Goal: Task Accomplishment & Management: Manage account settings

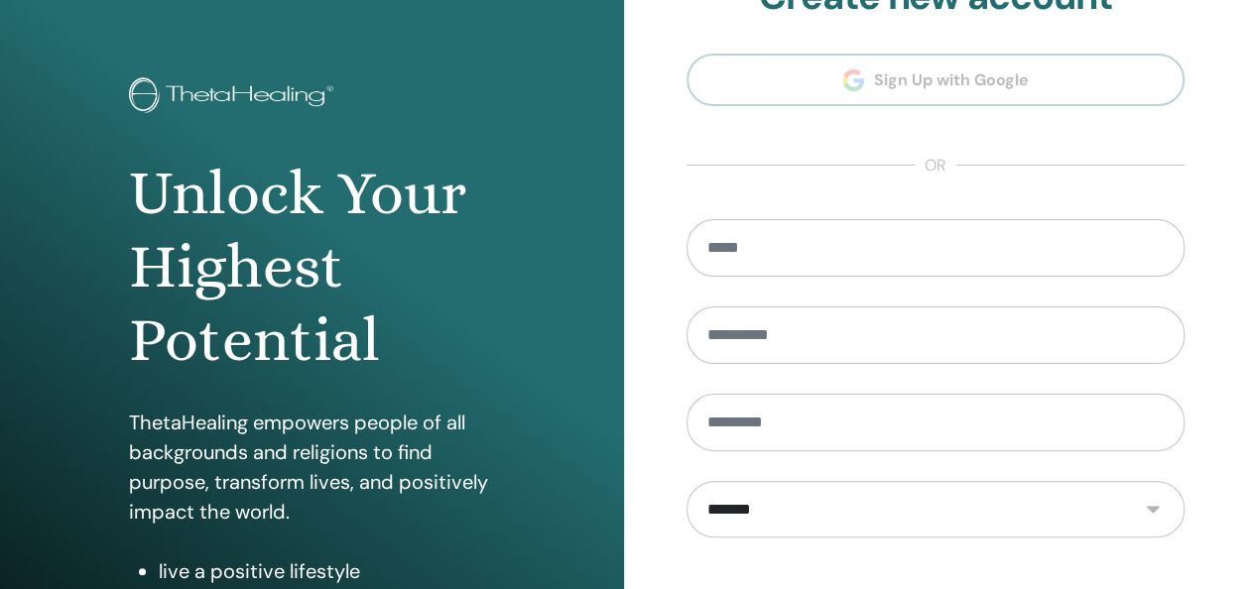
scroll to position [363, 0]
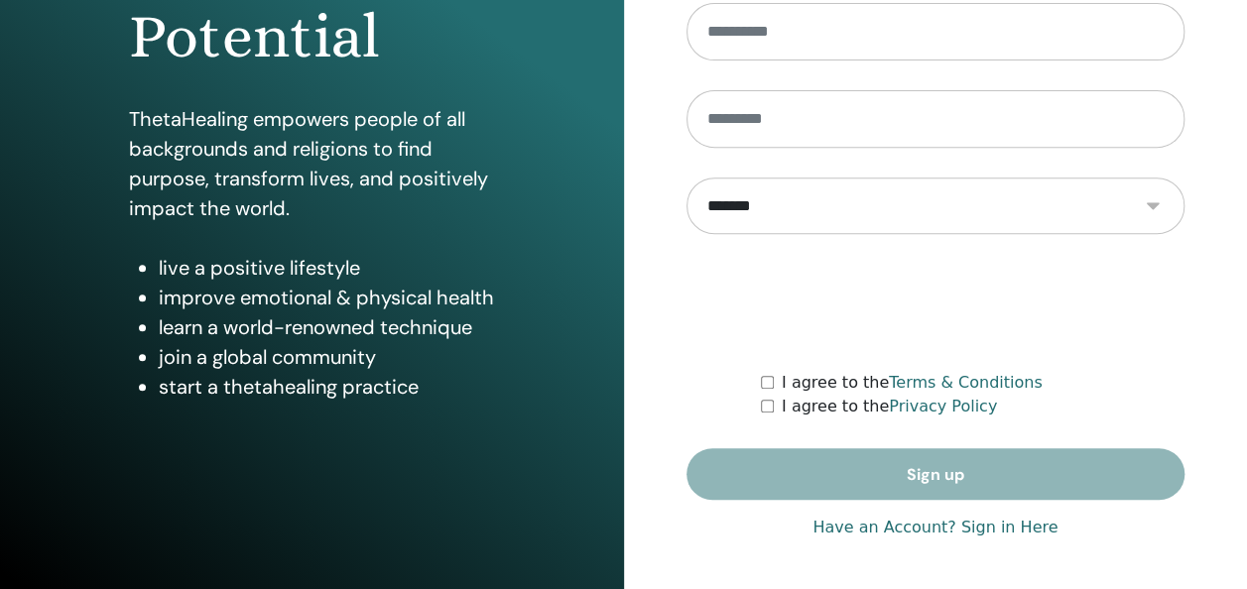
click at [1012, 533] on link "Have an Account? Sign in Here" at bounding box center [934, 528] width 245 height 24
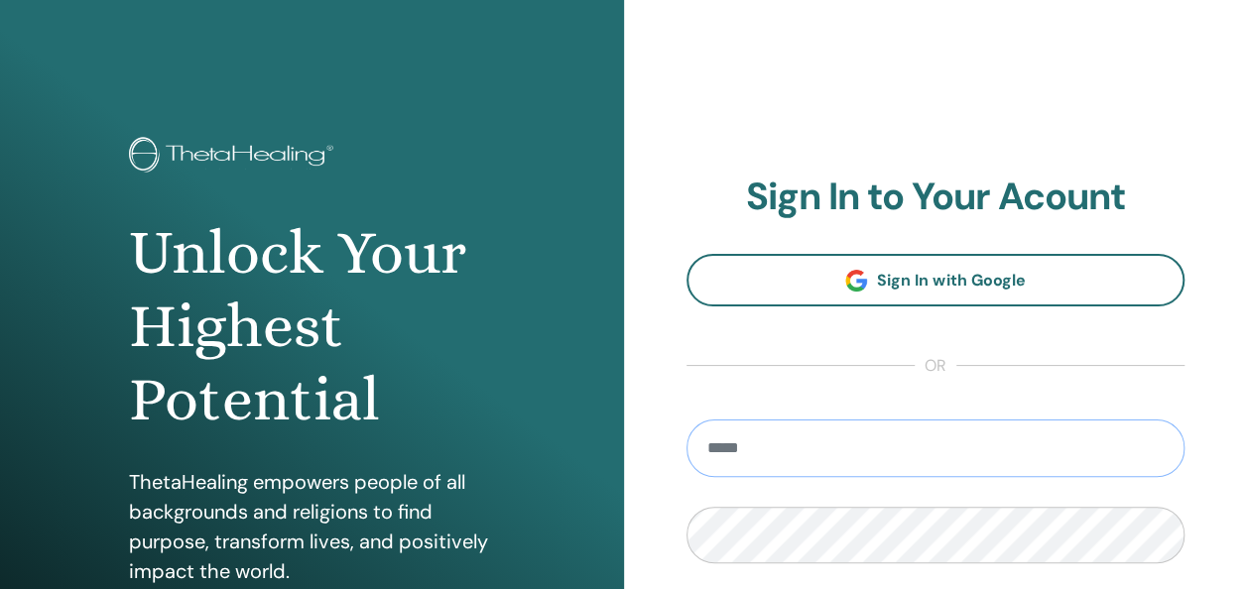
click at [776, 438] on input "email" at bounding box center [935, 449] width 499 height 58
type input "**********"
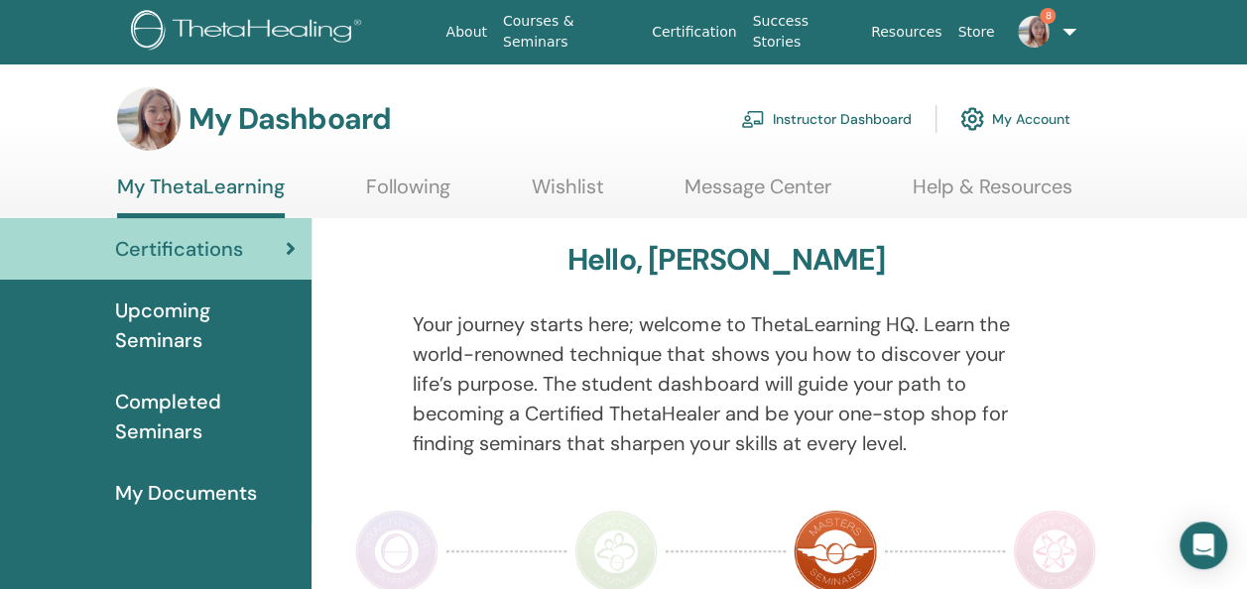
click at [857, 123] on link "Instructor Dashboard" at bounding box center [826, 119] width 171 height 44
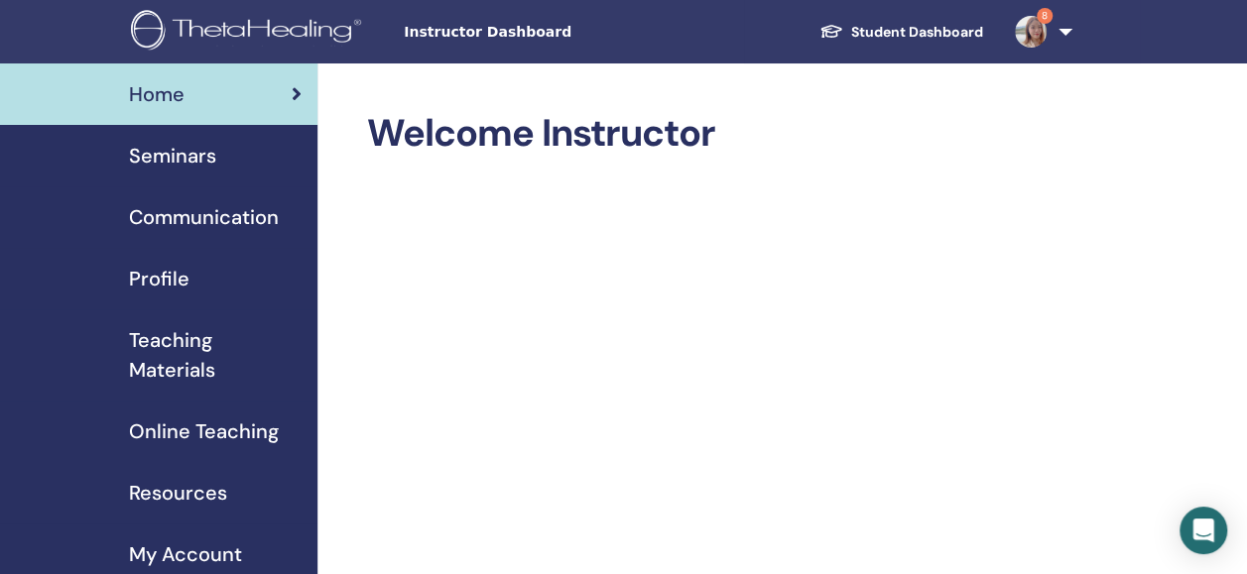
click at [215, 154] on div "Seminars" at bounding box center [159, 156] width 286 height 30
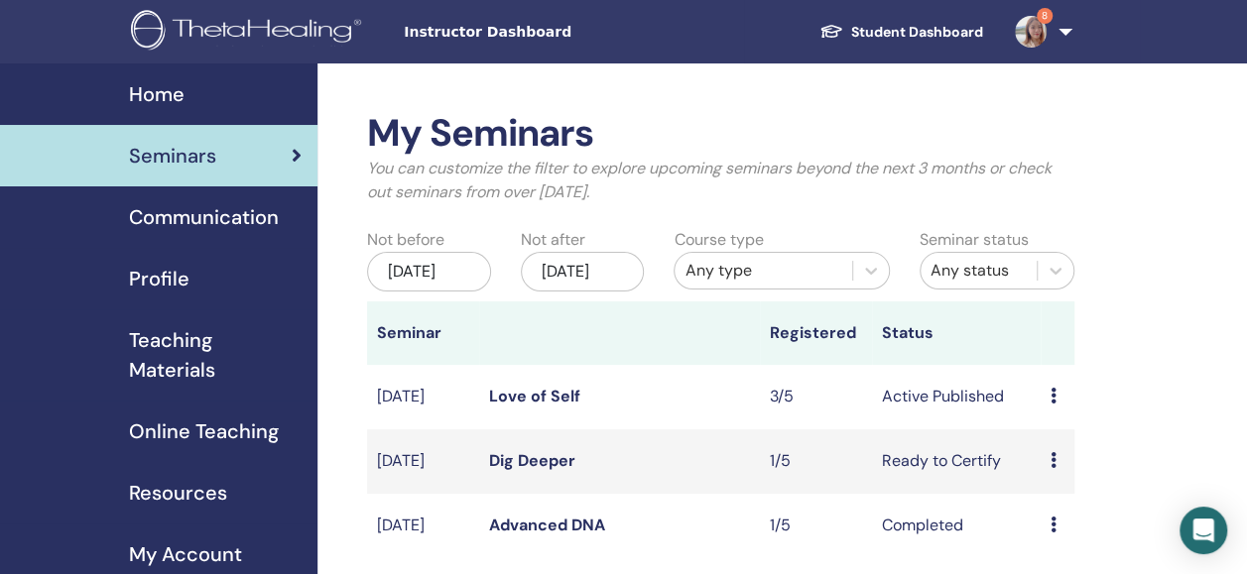
click at [515, 407] on link "Love of Self" at bounding box center [534, 396] width 91 height 21
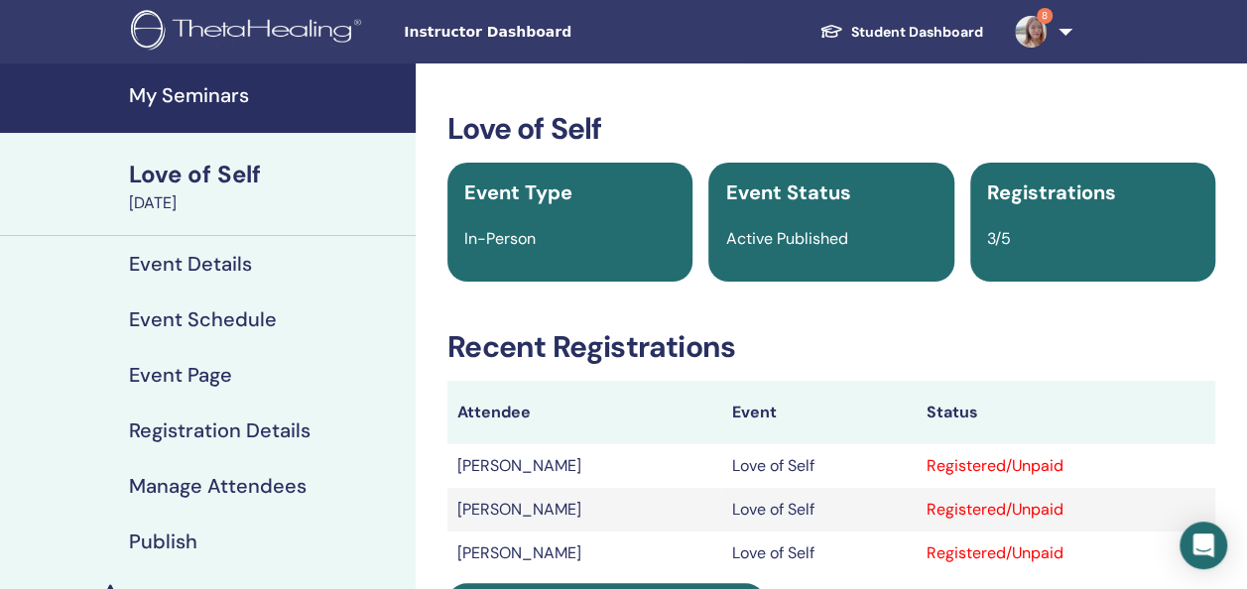
scroll to position [198, 0]
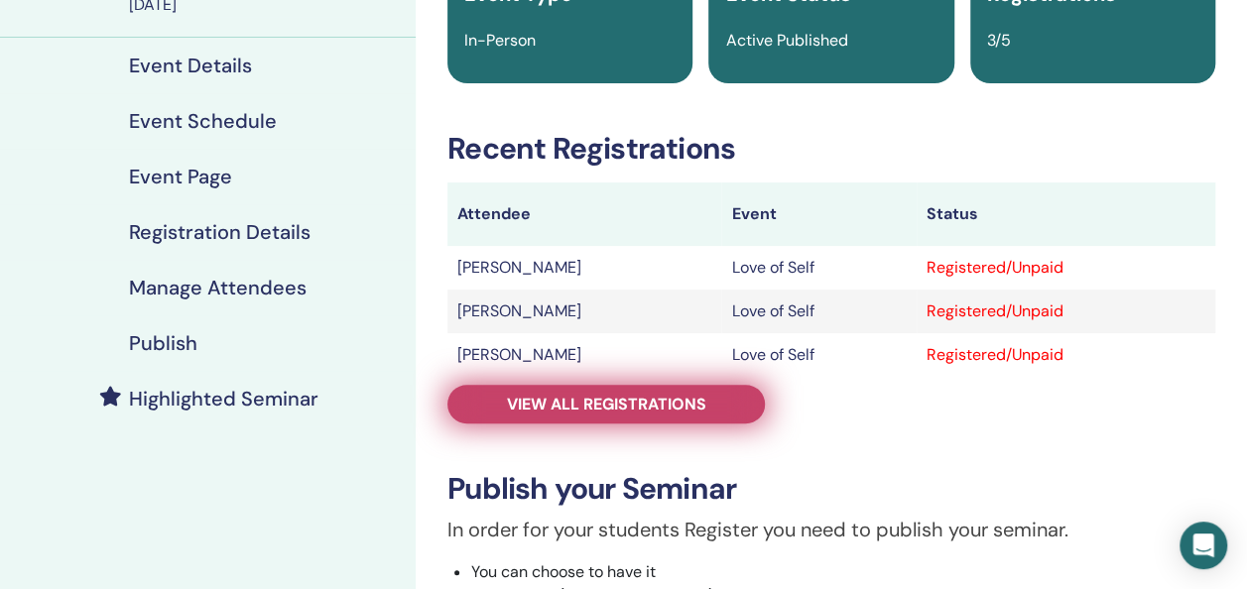
click at [647, 397] on span "View all registrations" at bounding box center [606, 404] width 199 height 21
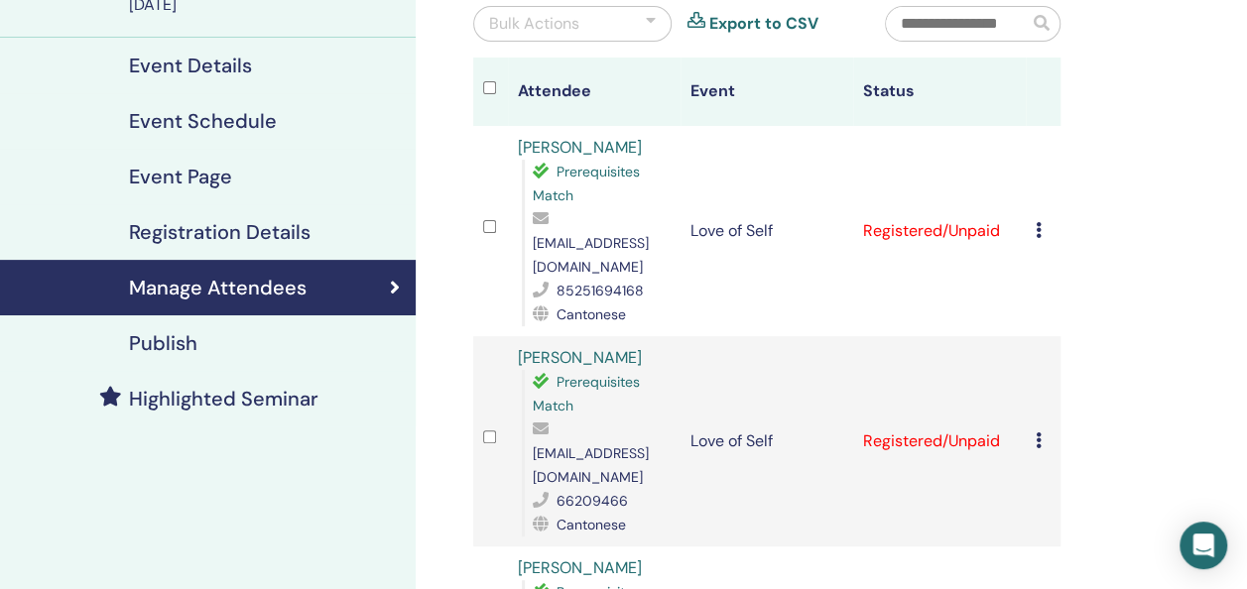
click at [1036, 222] on icon at bounding box center [1038, 230] width 6 height 16
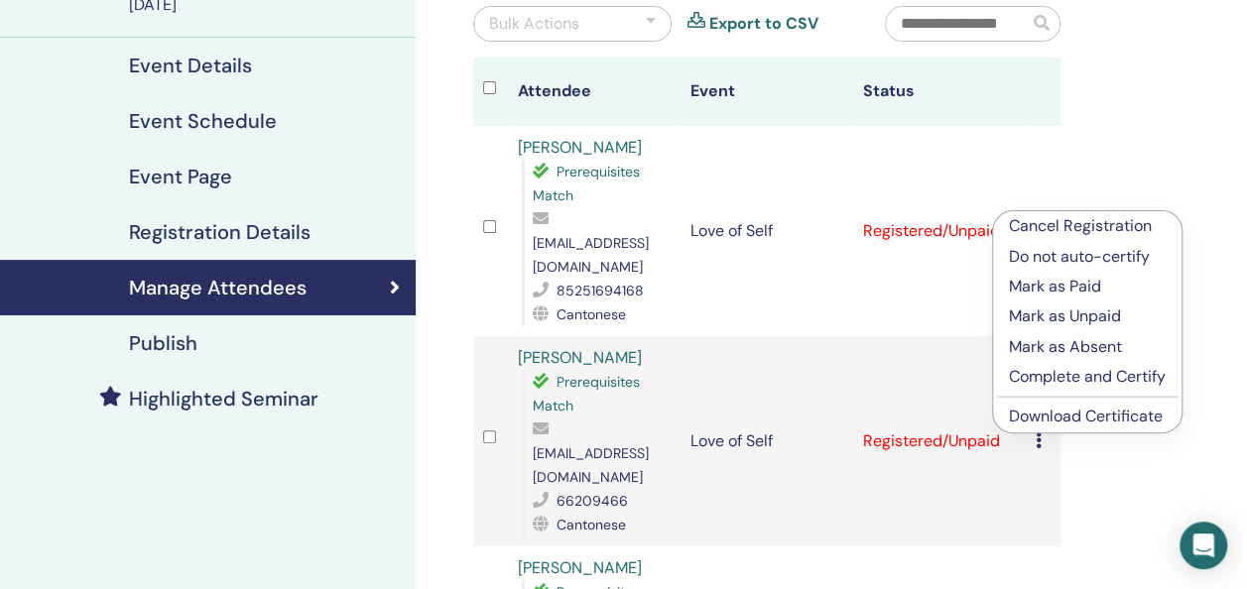
click at [1083, 283] on p "Mark as Paid" at bounding box center [1087, 287] width 157 height 24
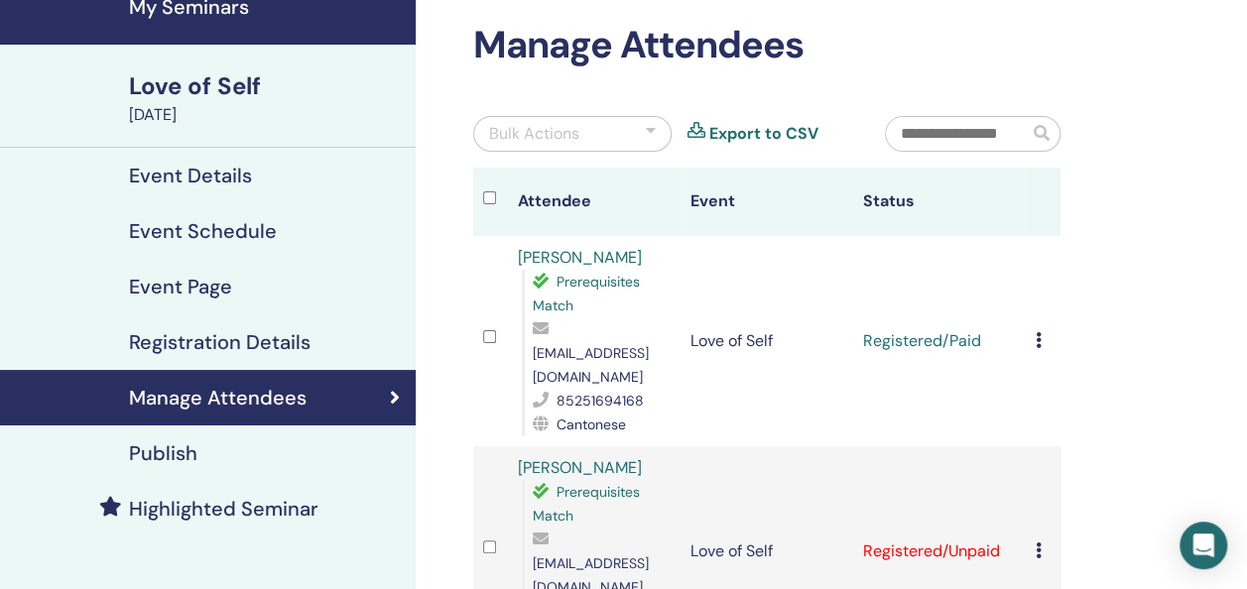
scroll to position [298, 0]
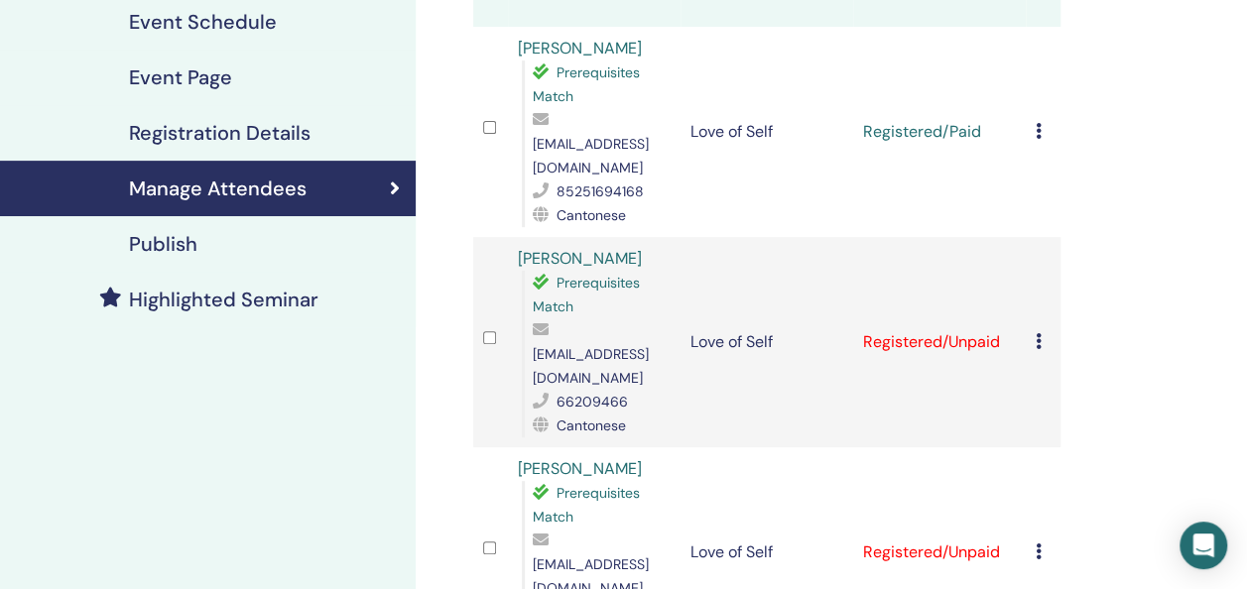
click at [1036, 333] on icon at bounding box center [1038, 341] width 6 height 16
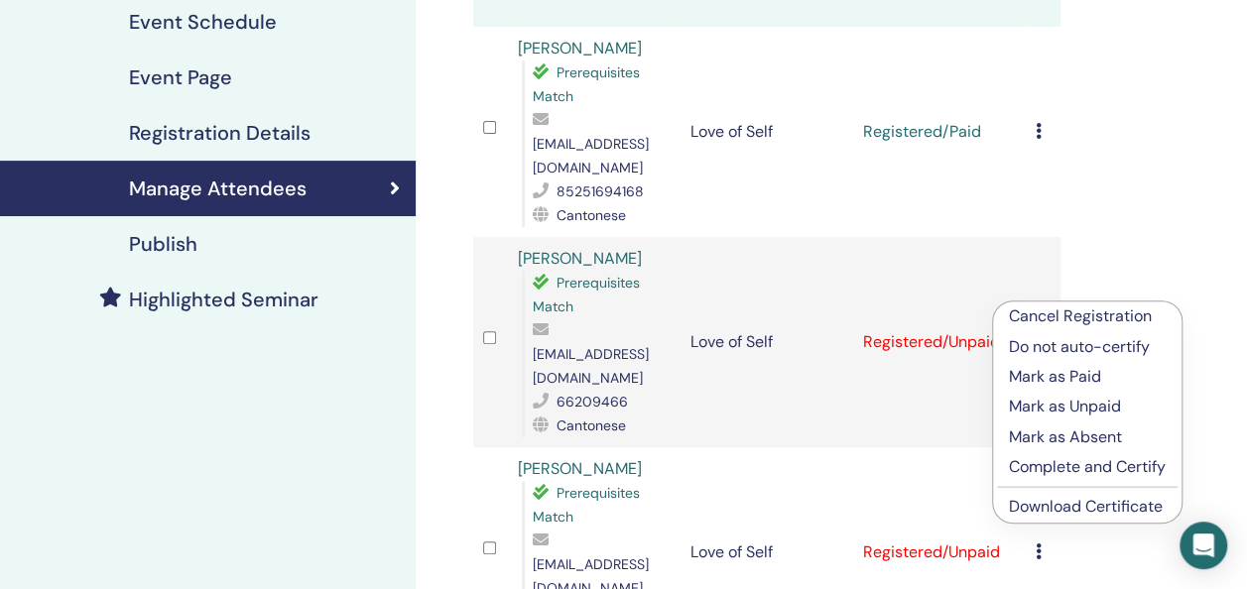
click at [1058, 377] on p "Mark as Paid" at bounding box center [1087, 377] width 157 height 24
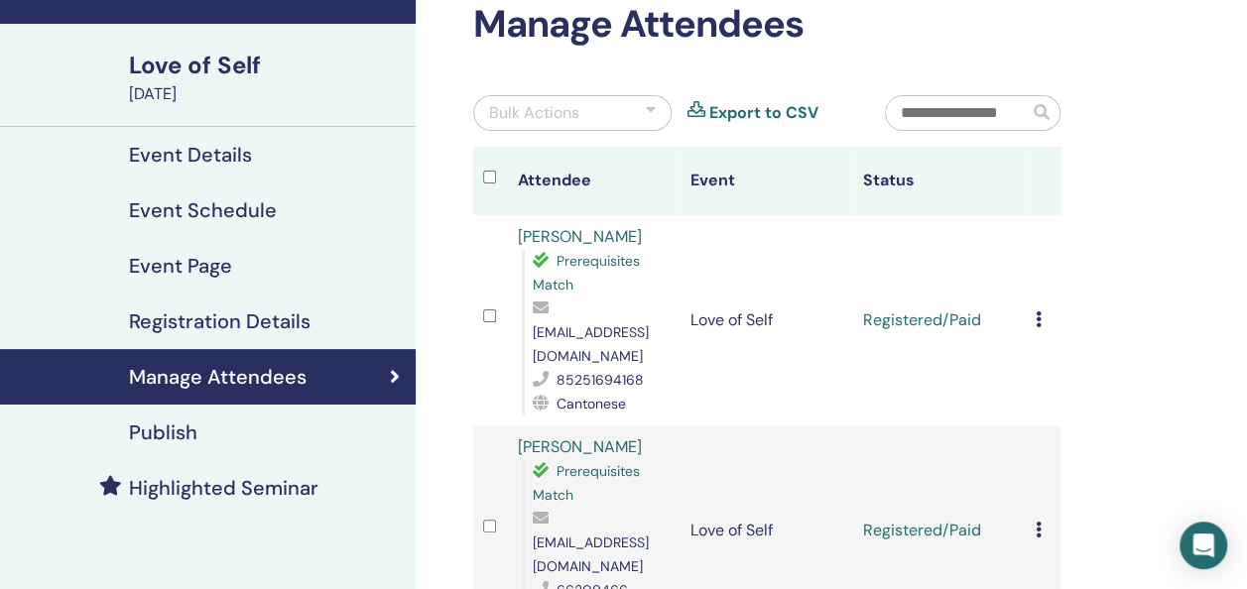
scroll to position [496, 0]
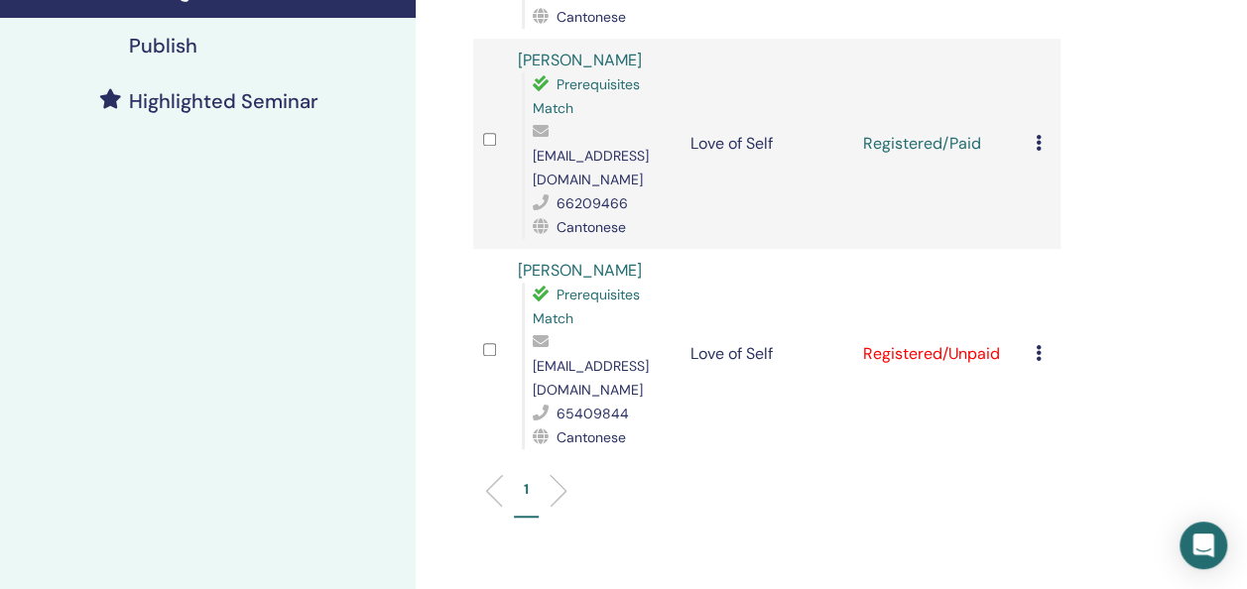
click at [1038, 345] on icon at bounding box center [1038, 353] width 6 height 16
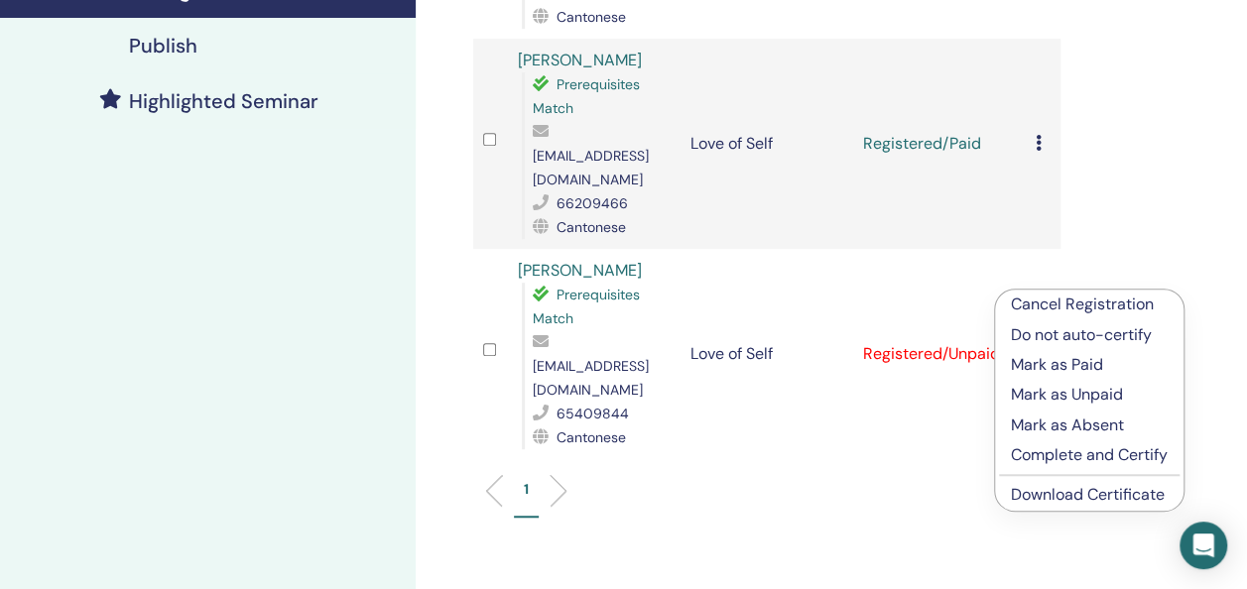
click at [1073, 362] on p "Mark as Paid" at bounding box center [1089, 365] width 157 height 24
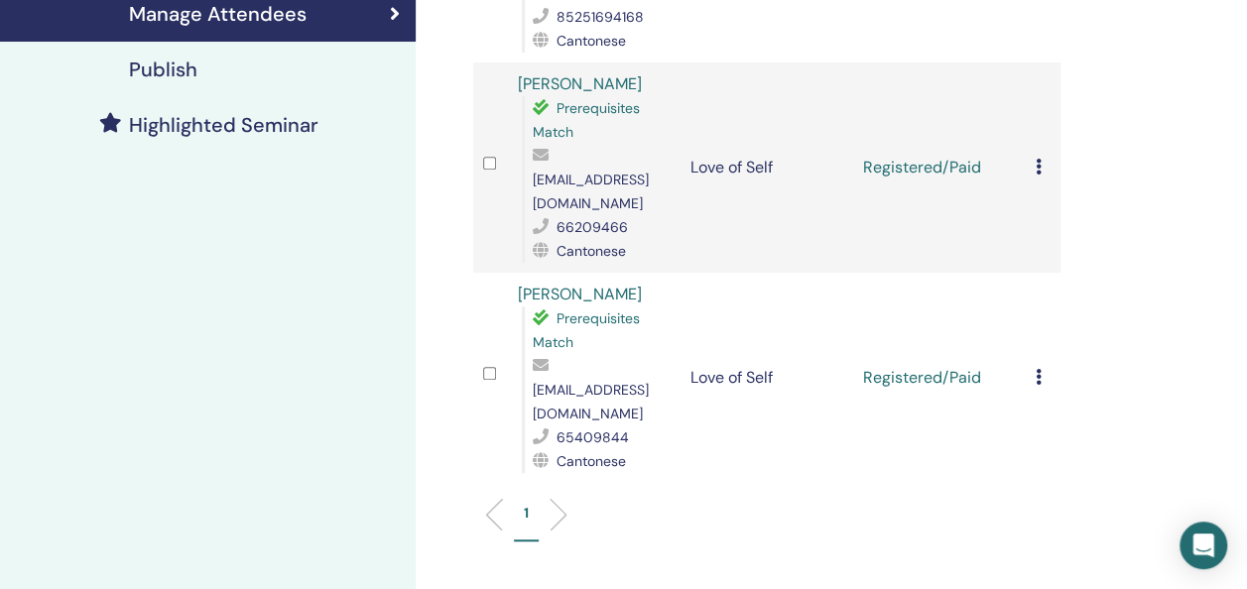
scroll to position [175, 0]
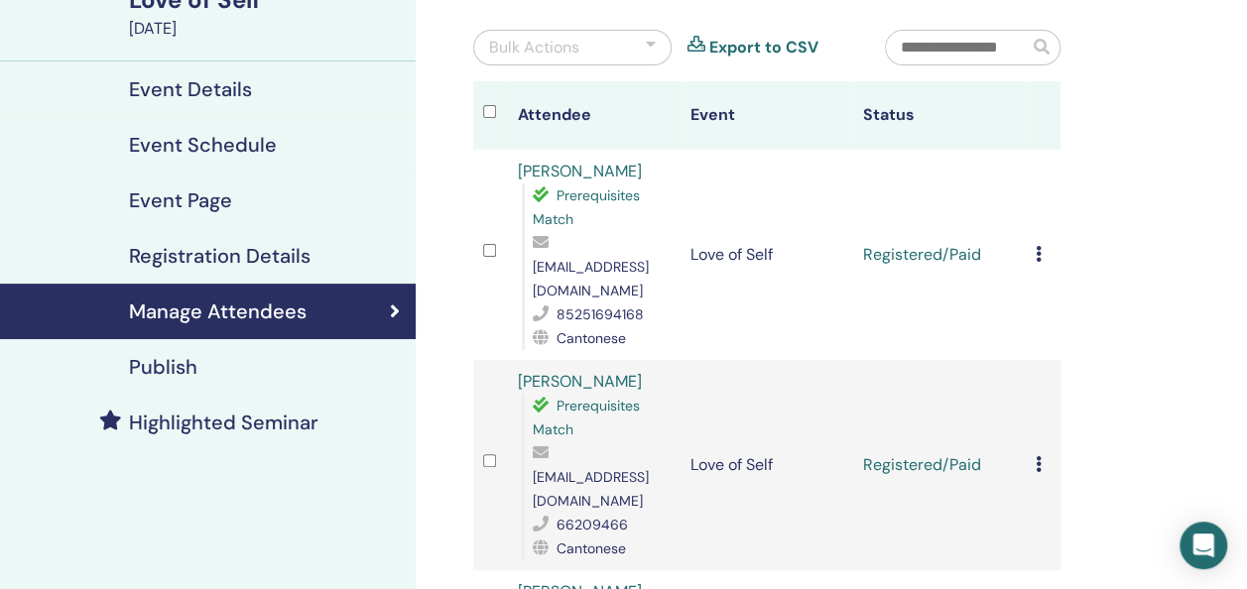
click at [1039, 246] on icon at bounding box center [1038, 254] width 6 height 16
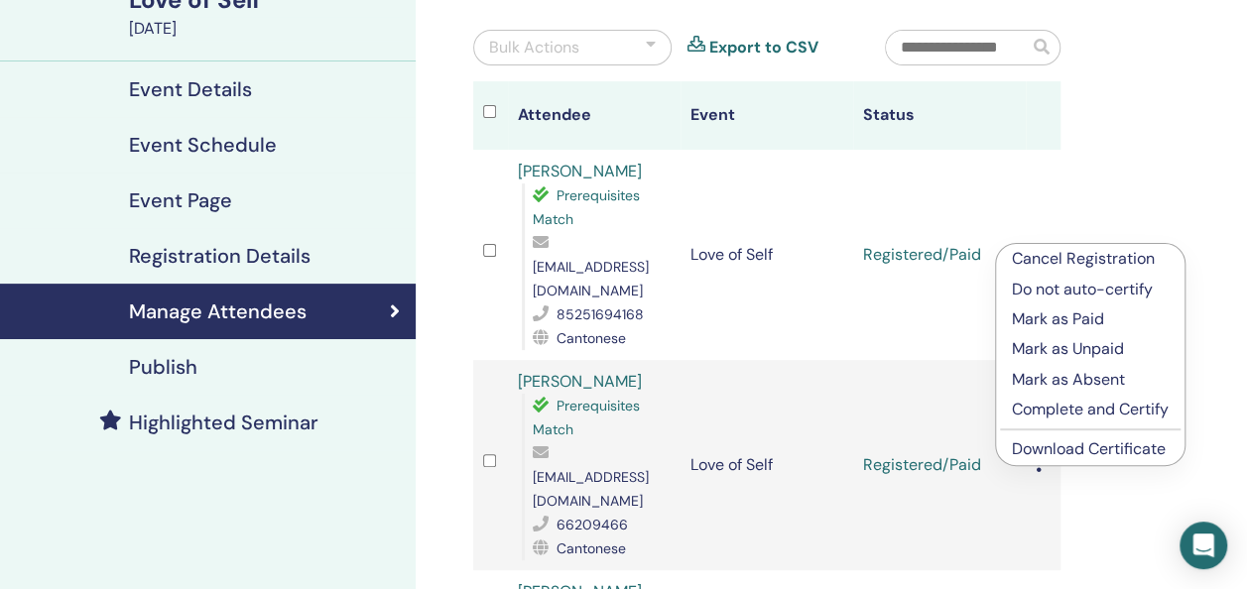
click at [1089, 444] on link "Download Certificate" at bounding box center [1089, 448] width 154 height 21
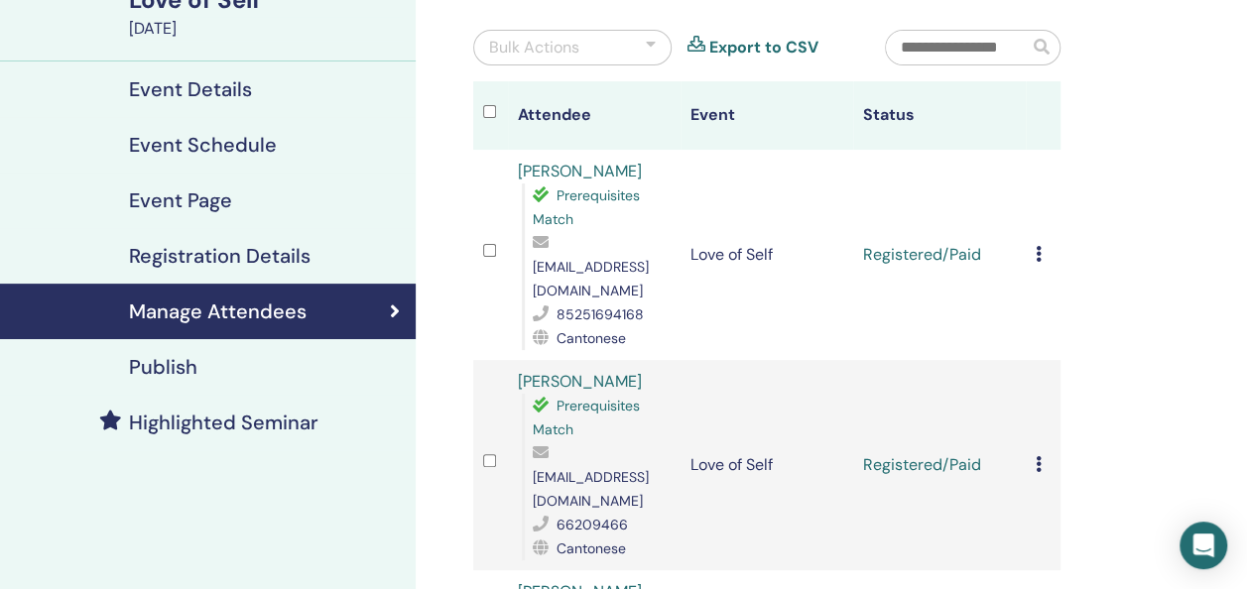
click at [1038, 456] on icon at bounding box center [1038, 464] width 6 height 16
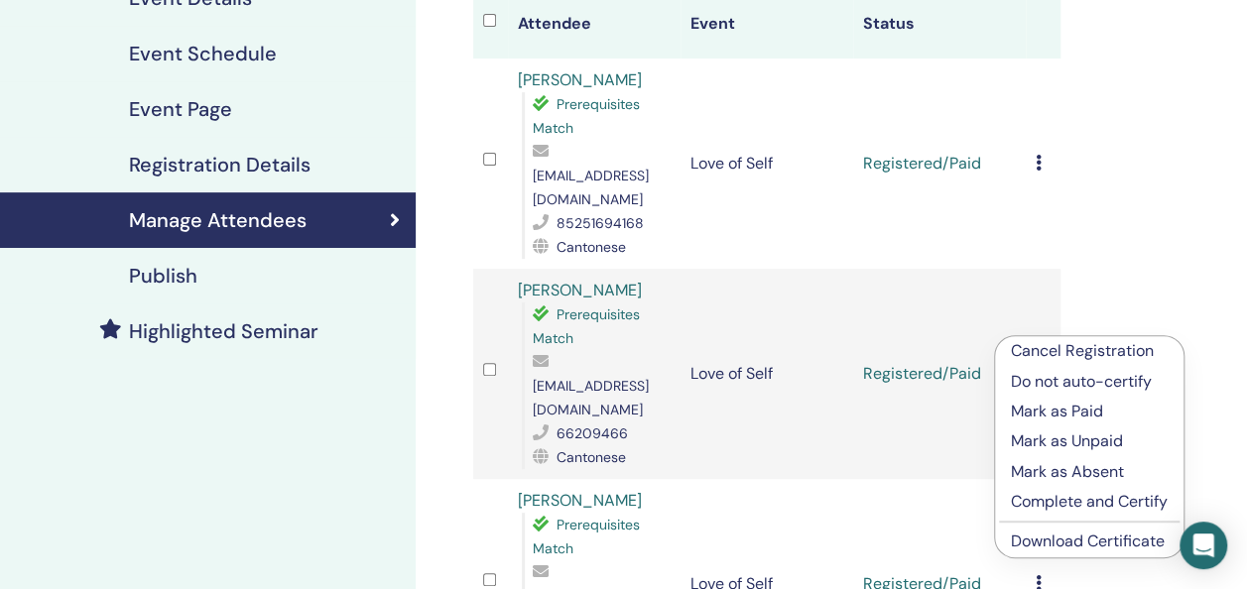
scroll to position [373, 0]
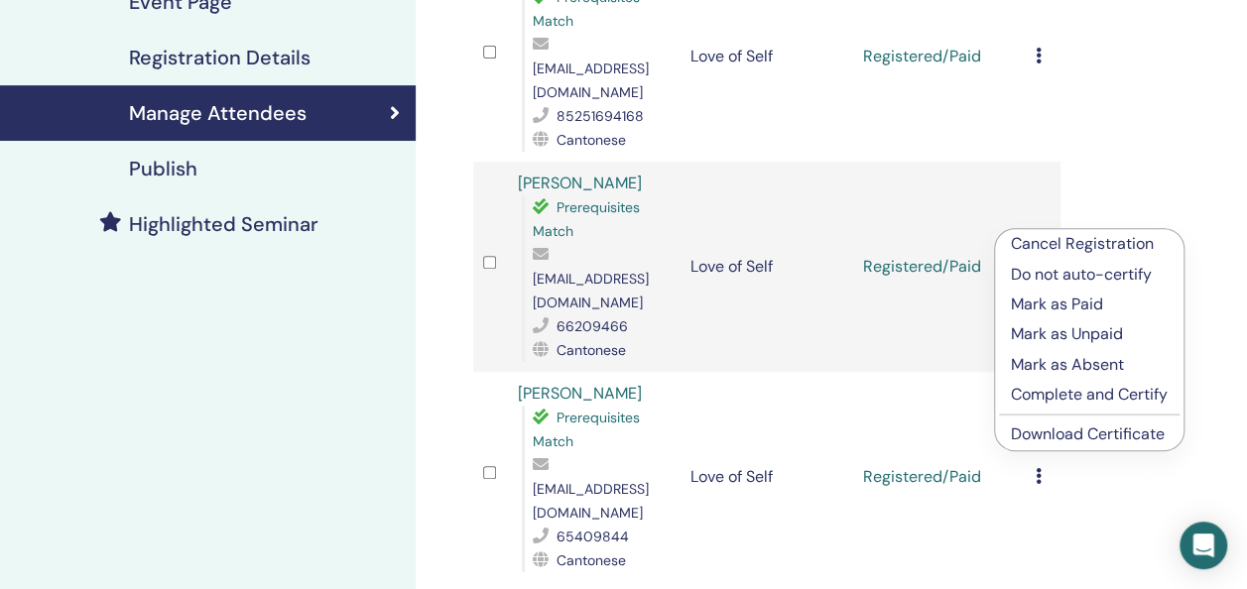
click at [1079, 435] on link "Download Certificate" at bounding box center [1088, 433] width 154 height 21
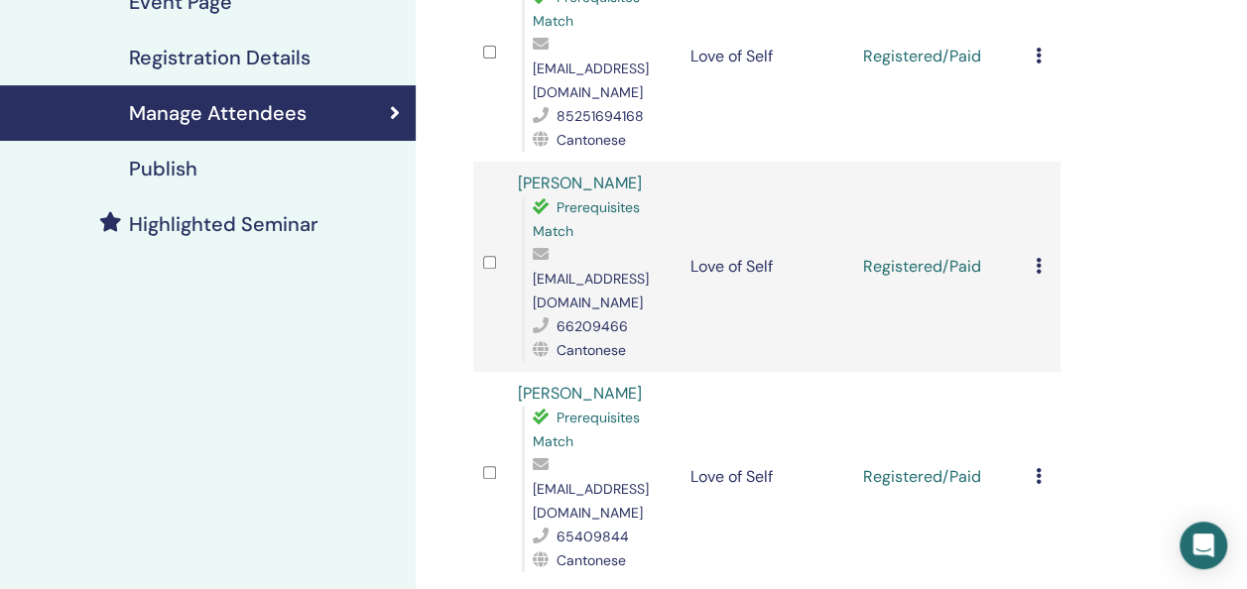
click at [1035, 468] on icon at bounding box center [1038, 476] width 6 height 16
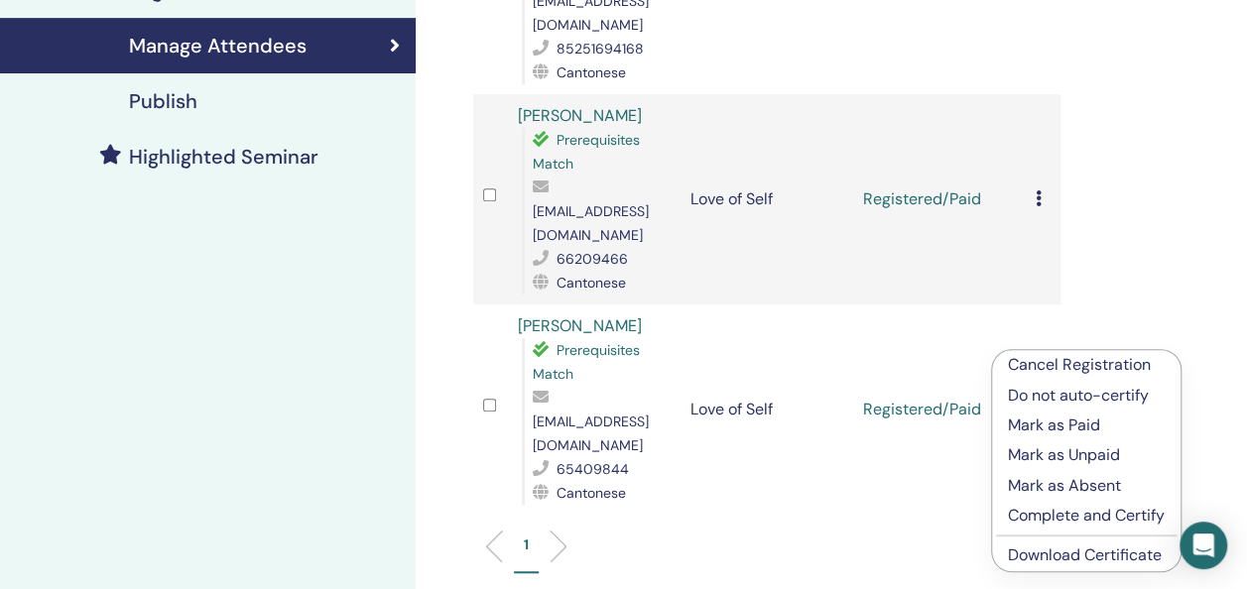
scroll to position [472, 0]
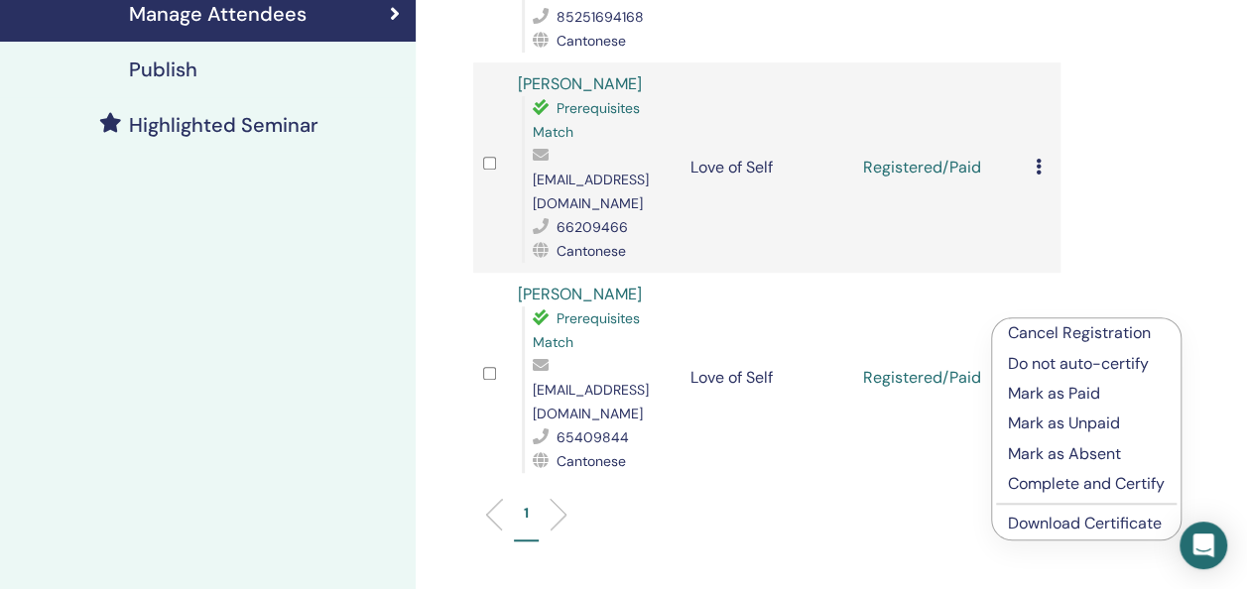
click at [1081, 520] on link "Download Certificate" at bounding box center [1085, 523] width 154 height 21
